Goal: Register for event/course

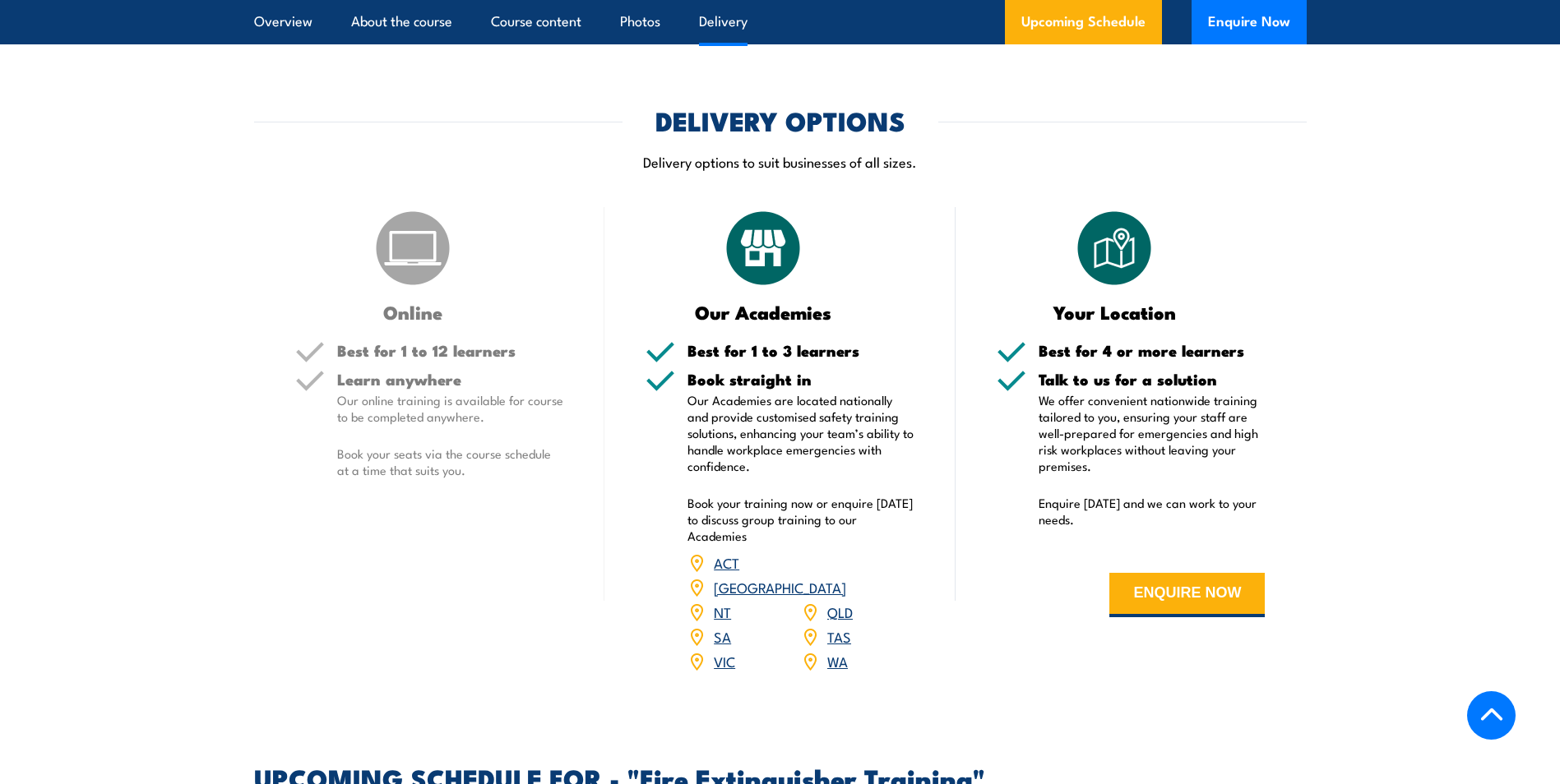
scroll to position [2054, 0]
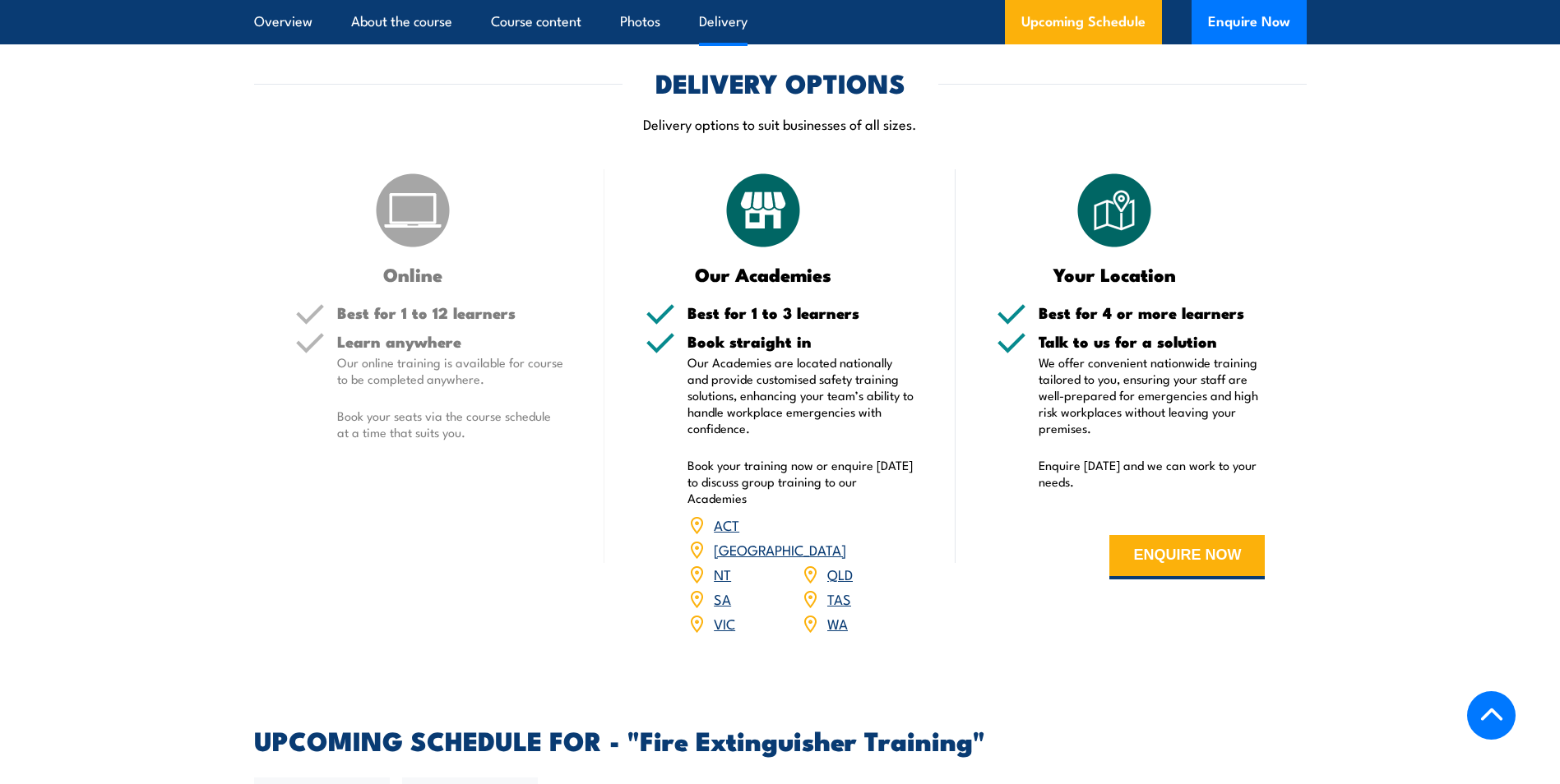
click at [725, 613] on link "VIC" at bounding box center [724, 622] width 21 height 20
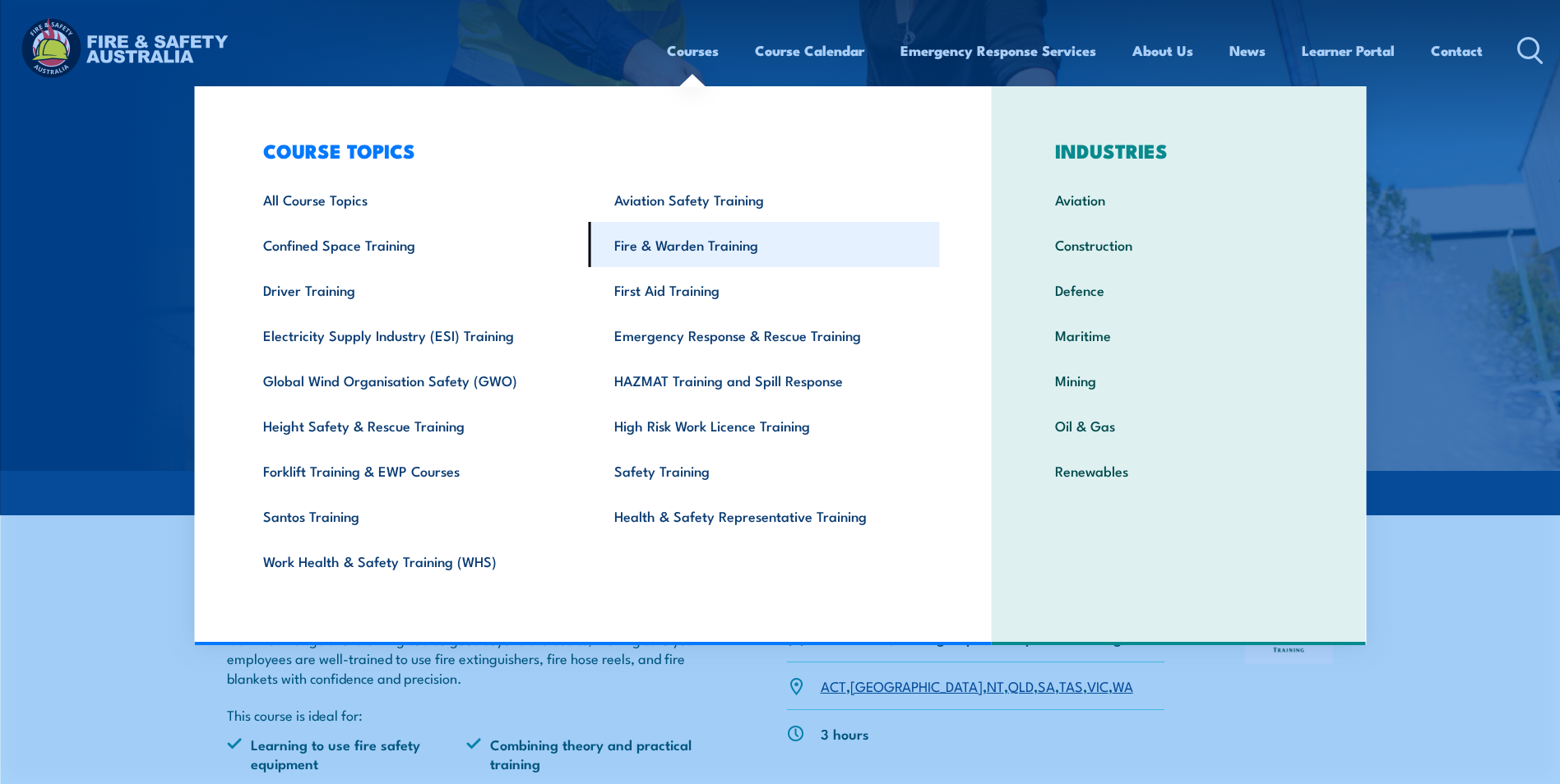
click at [745, 253] on link "Fire & Warden Training" at bounding box center [764, 244] width 351 height 45
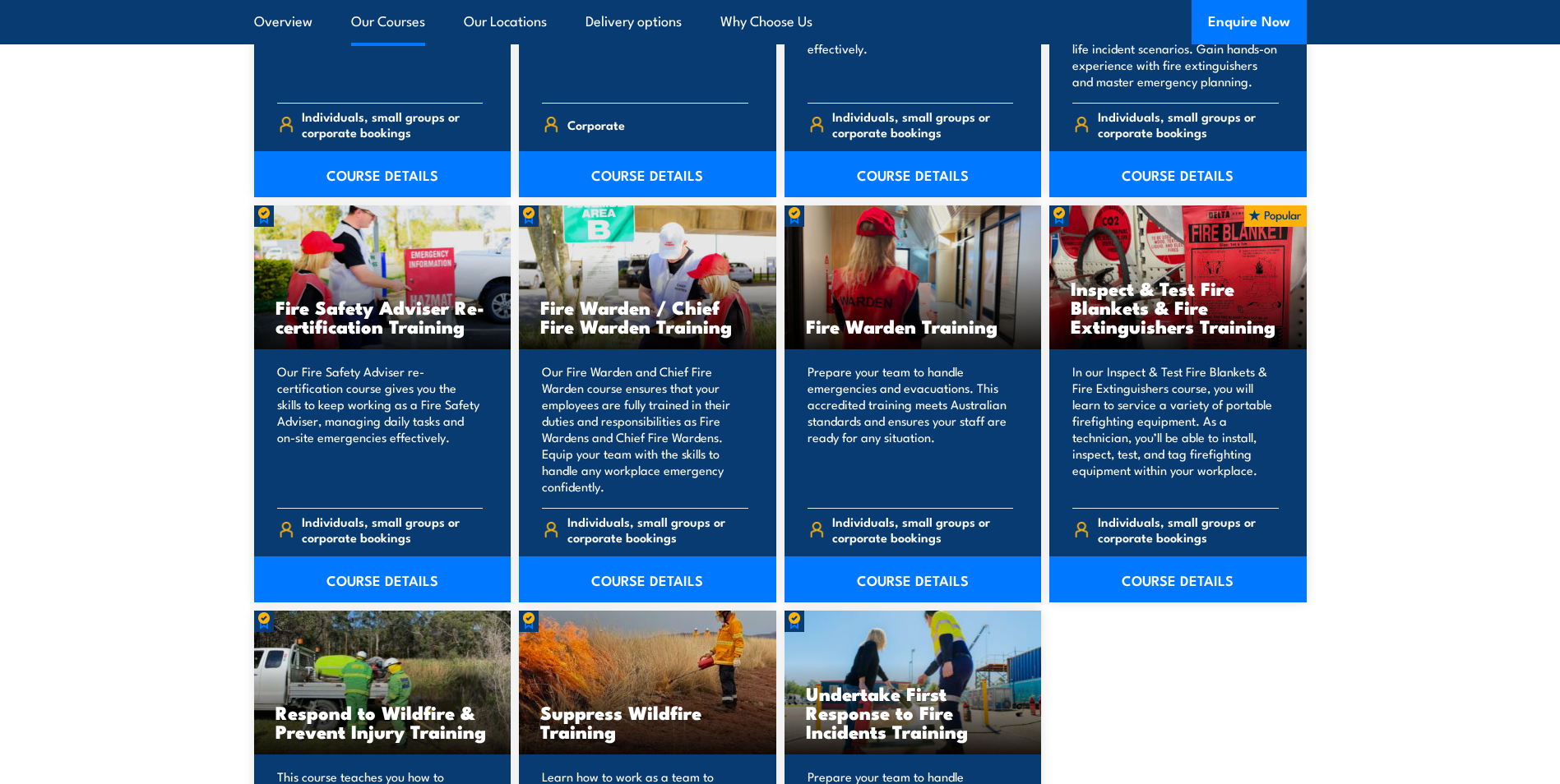
scroll to position [2137, 0]
click at [669, 581] on link "COURSE DETAILS" at bounding box center [647, 578] width 258 height 46
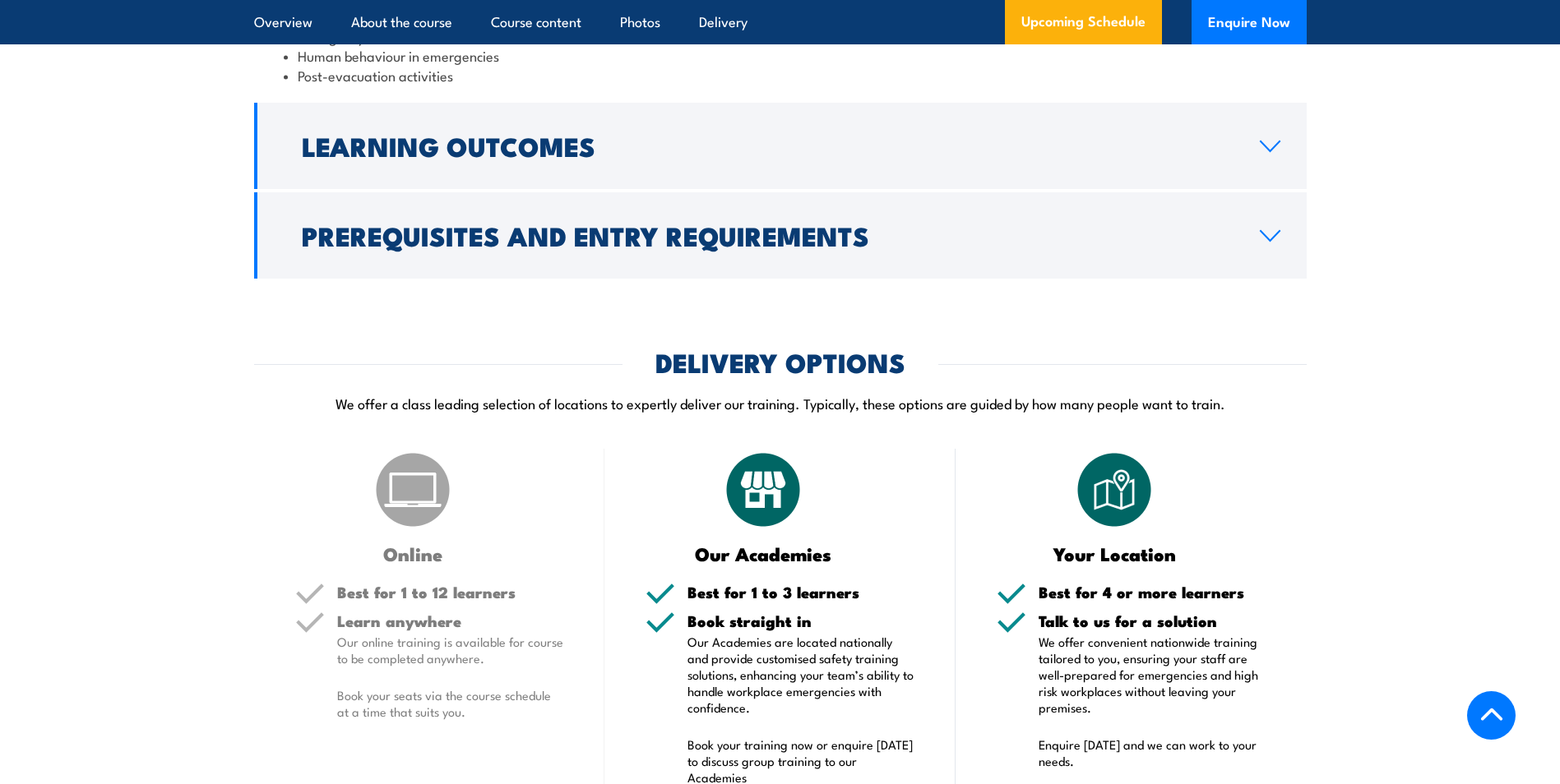
scroll to position [2054, 0]
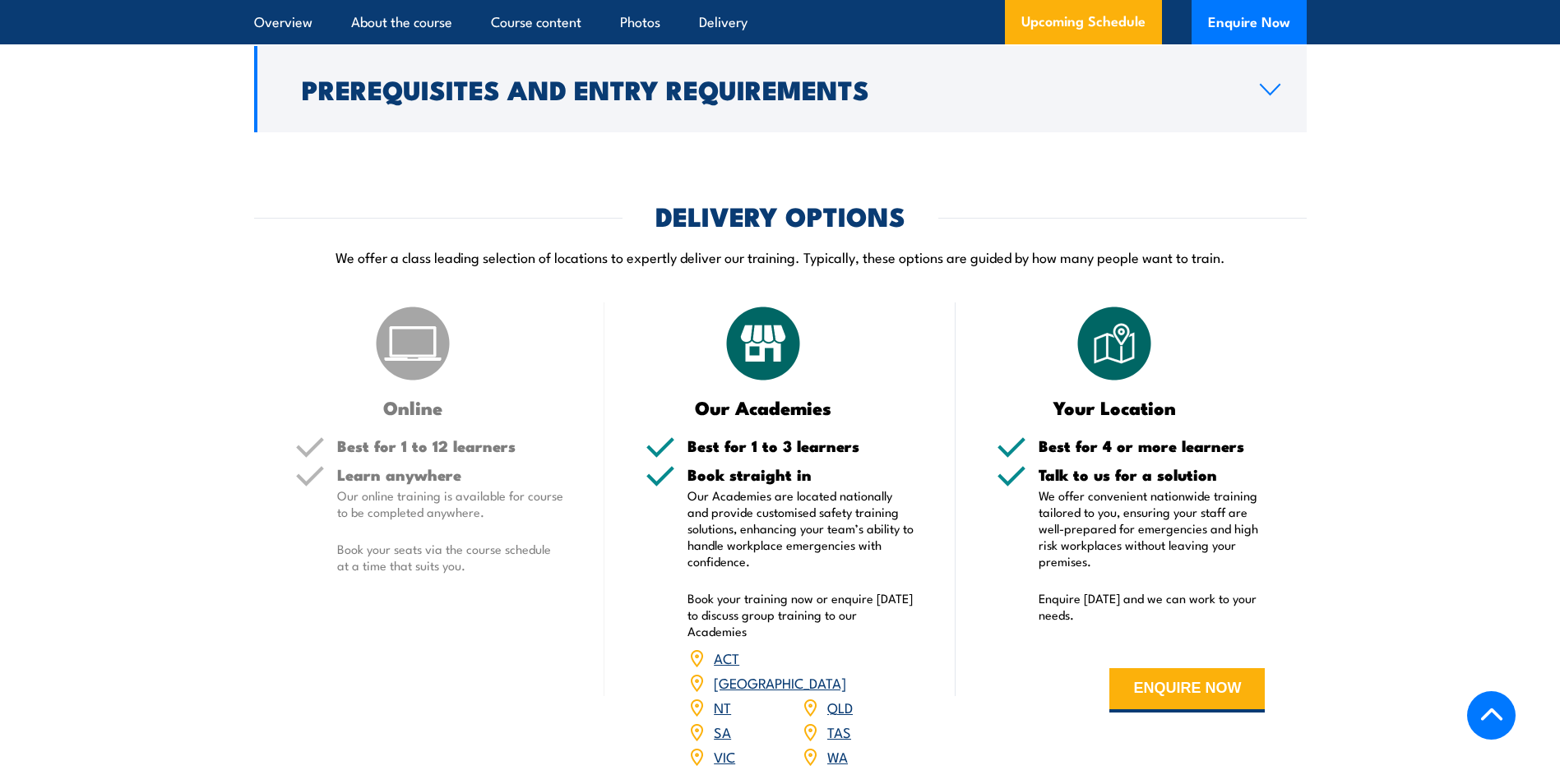
click at [720, 753] on link "VIC" at bounding box center [724, 756] width 21 height 20
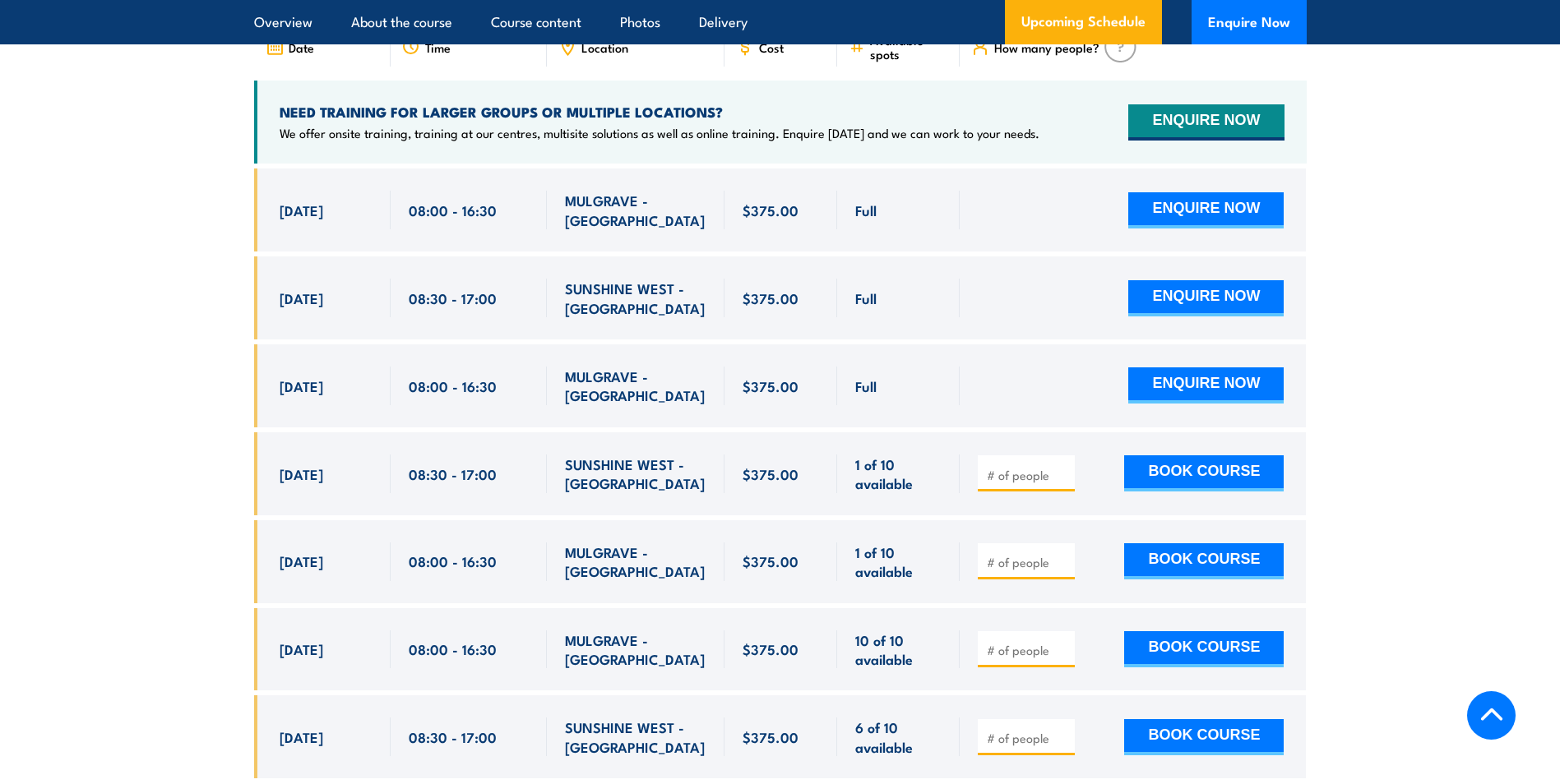
scroll to position [2912, 0]
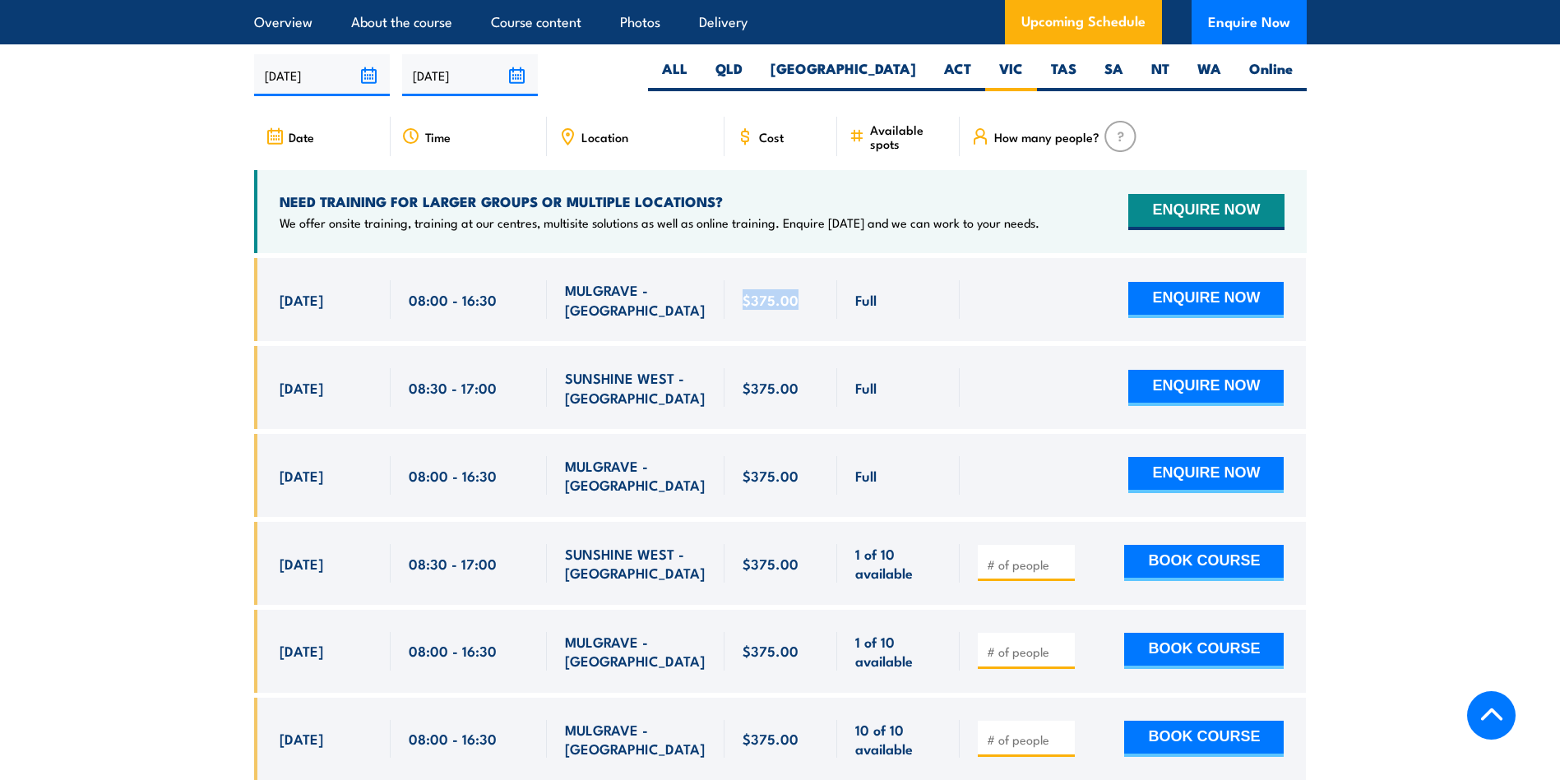
drag, startPoint x: 745, startPoint y: 290, endPoint x: 797, endPoint y: 303, distance: 53.6
click at [797, 303] on div "$375.00" at bounding box center [781, 299] width 77 height 38
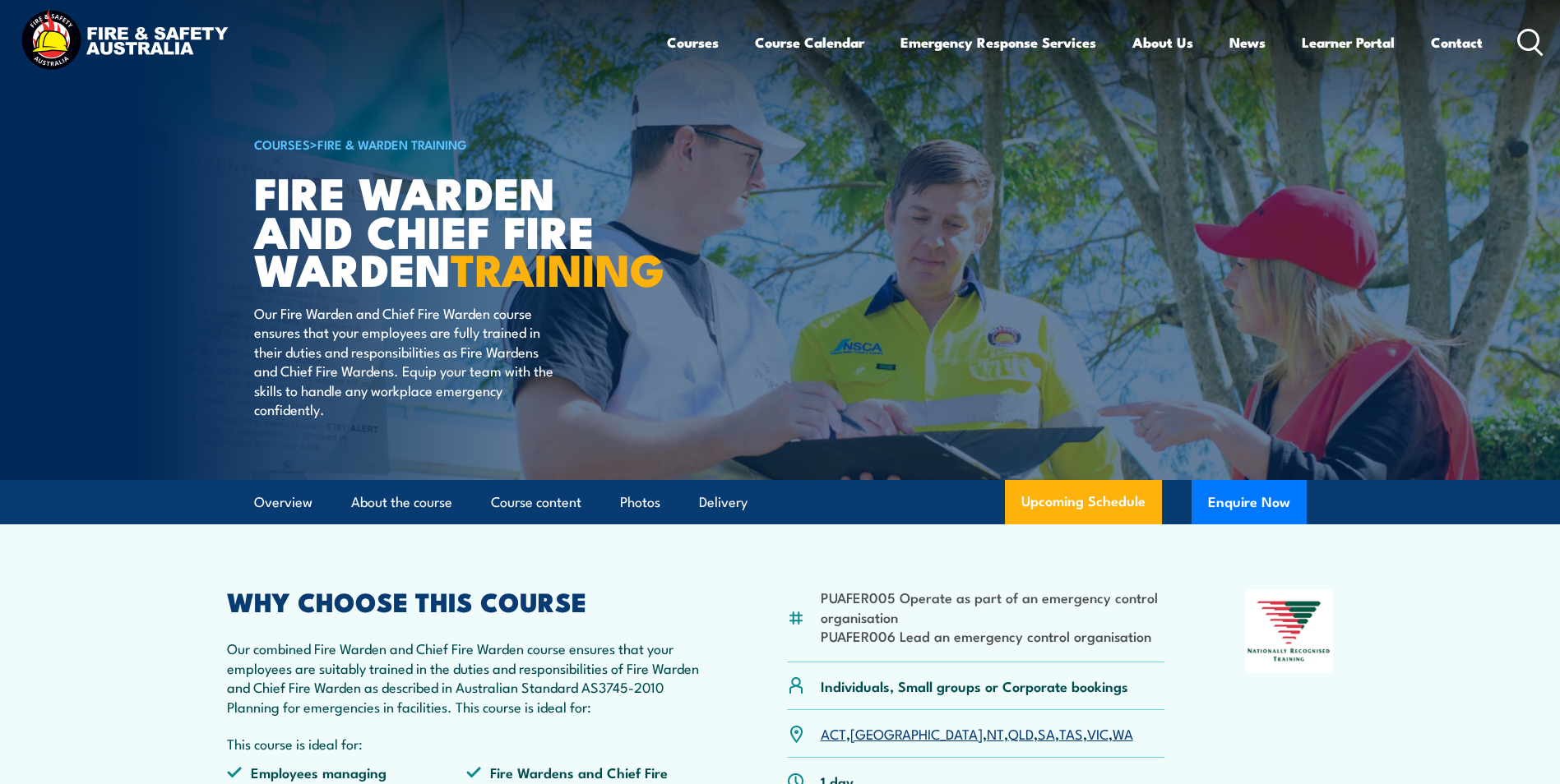
scroll to position [0, 0]
